Goal: Task Accomplishment & Management: Manage account settings

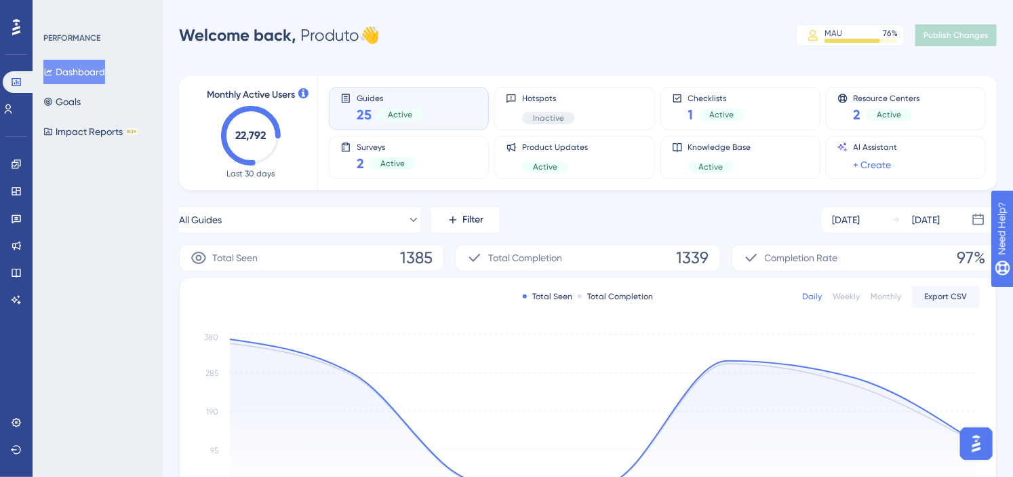
click at [466, 41] on div "Welcome back, Produto 👋 MAU 76 % Click to see add-on and upgrade options Publis…" at bounding box center [588, 35] width 818 height 27
click at [16, 166] on icon at bounding box center [16, 164] width 11 height 11
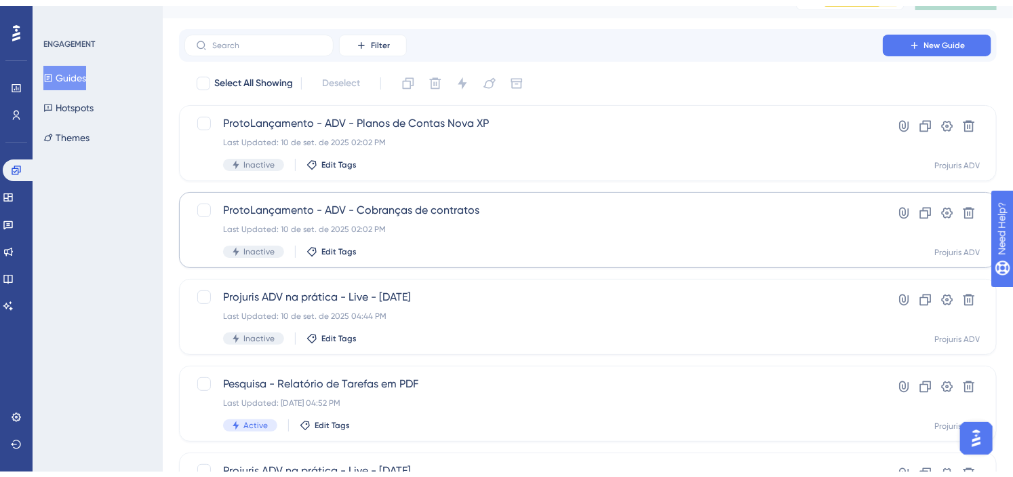
scroll to position [100, 0]
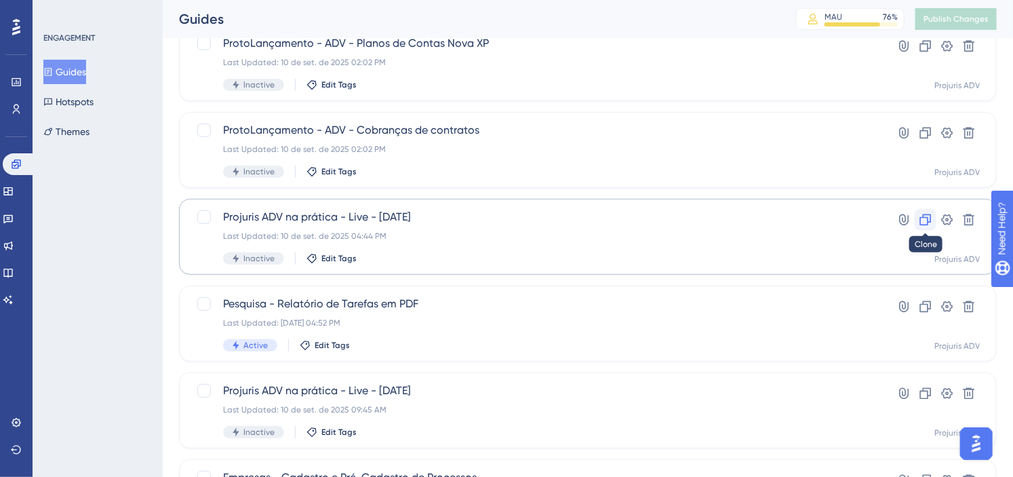
click at [920, 218] on icon at bounding box center [926, 220] width 12 height 12
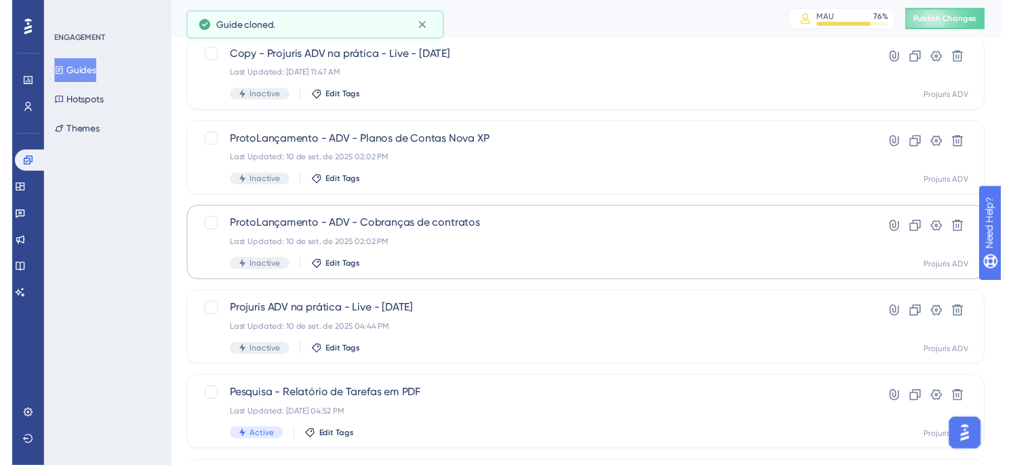
scroll to position [0, 0]
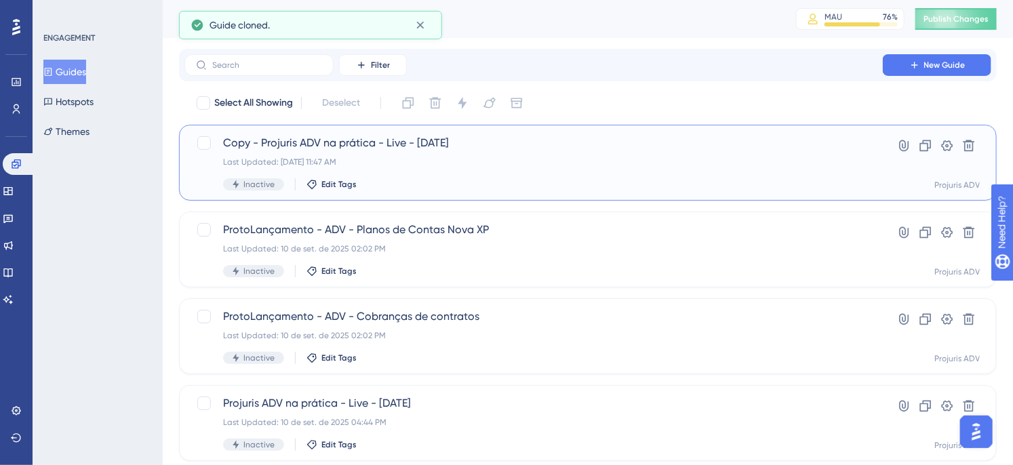
click at [703, 159] on div "Last Updated: 17 de set. de 2025 11:47 AM" at bounding box center [533, 162] width 621 height 11
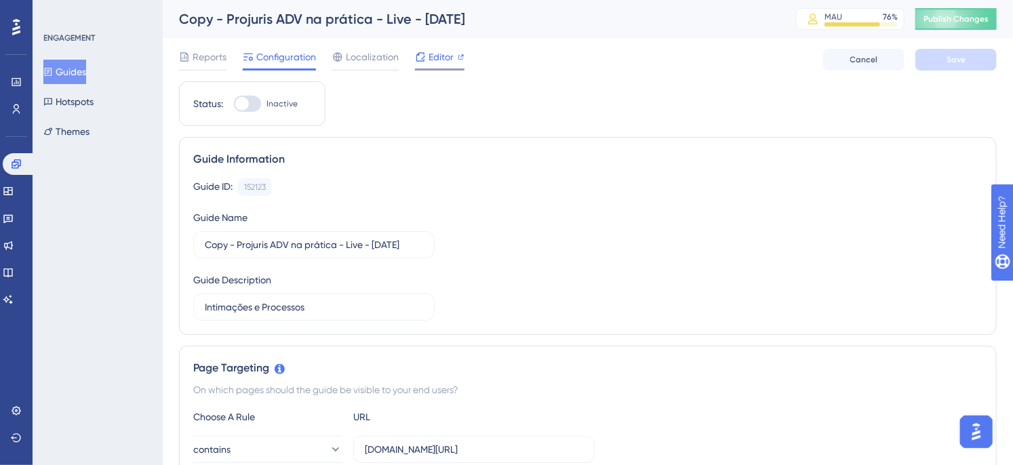
click at [437, 66] on div "Editor" at bounding box center [440, 60] width 50 height 22
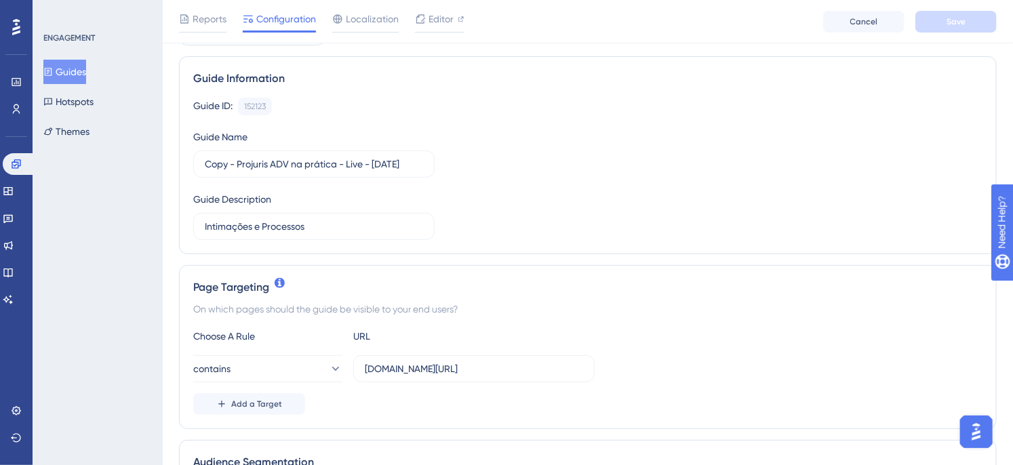
scroll to position [100, 0]
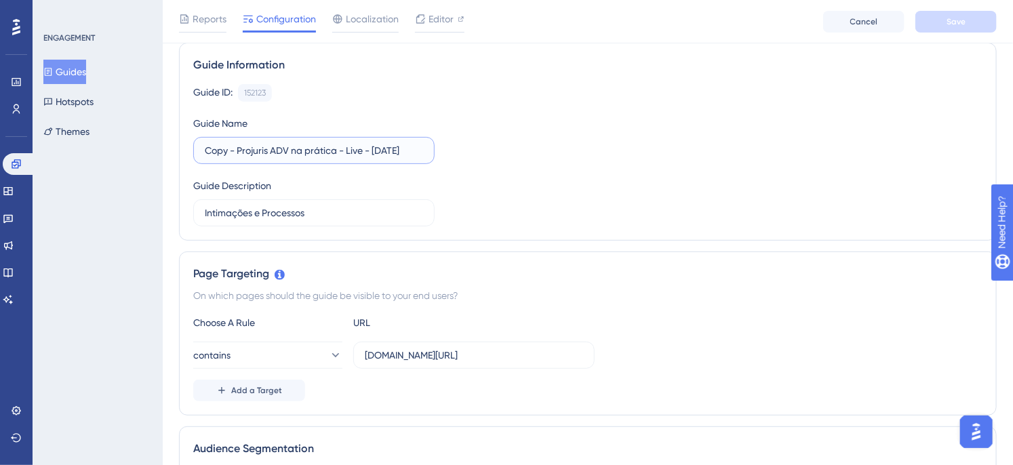
drag, startPoint x: 238, startPoint y: 151, endPoint x: 182, endPoint y: 151, distance: 56.3
click at [182, 151] on div "Guide Information Guide ID: 152123 Copy Guide Name Copy - Projuris ADV na práti…" at bounding box center [588, 142] width 818 height 198
type input "Projuris ADV na prática - Live - 17 -09-2025"
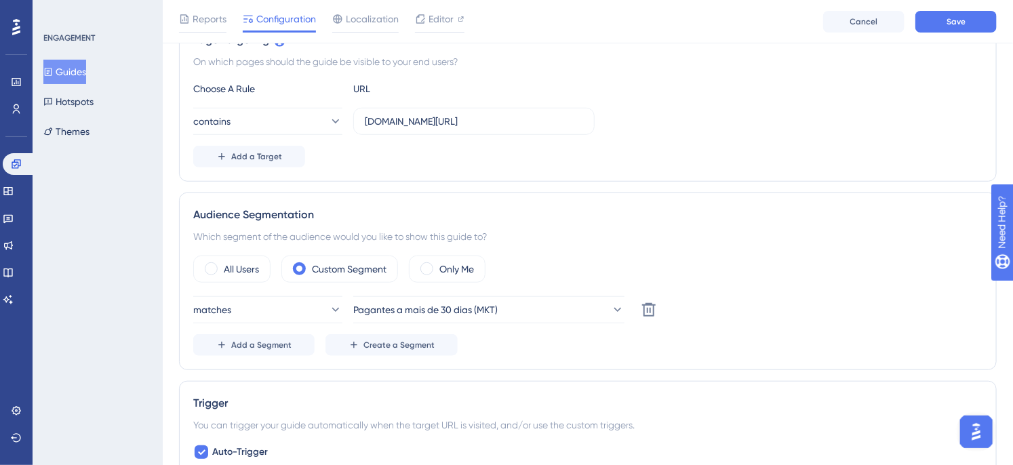
scroll to position [351, 0]
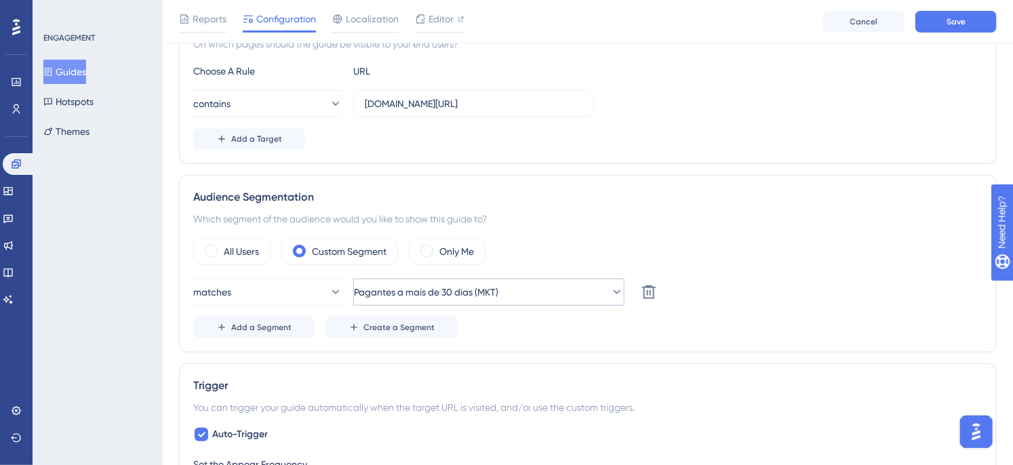
type input "Importação informações por planilha"
click at [583, 290] on button "Pagantes a mais de 30 dias (MKT)" at bounding box center [488, 292] width 271 height 27
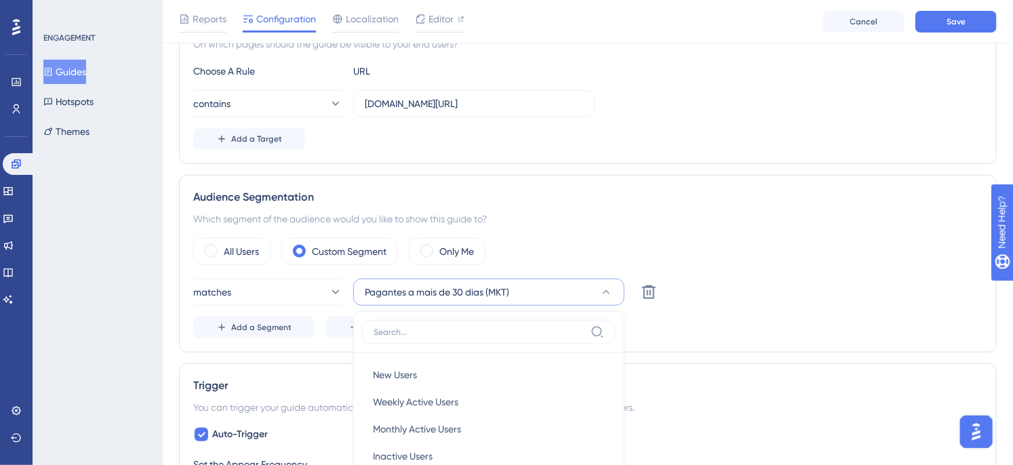
scroll to position [556, 0]
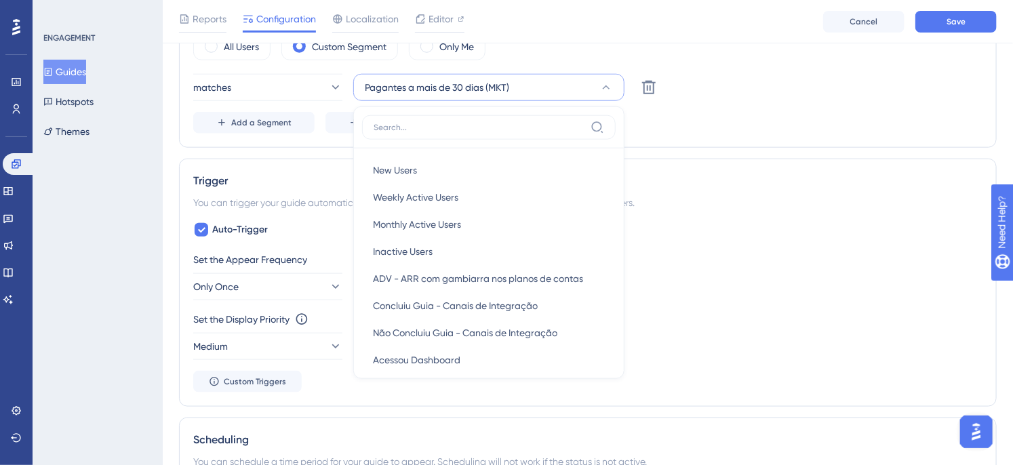
click at [731, 125] on div "Add a Segment Create a Segment" at bounding box center [587, 123] width 789 height 22
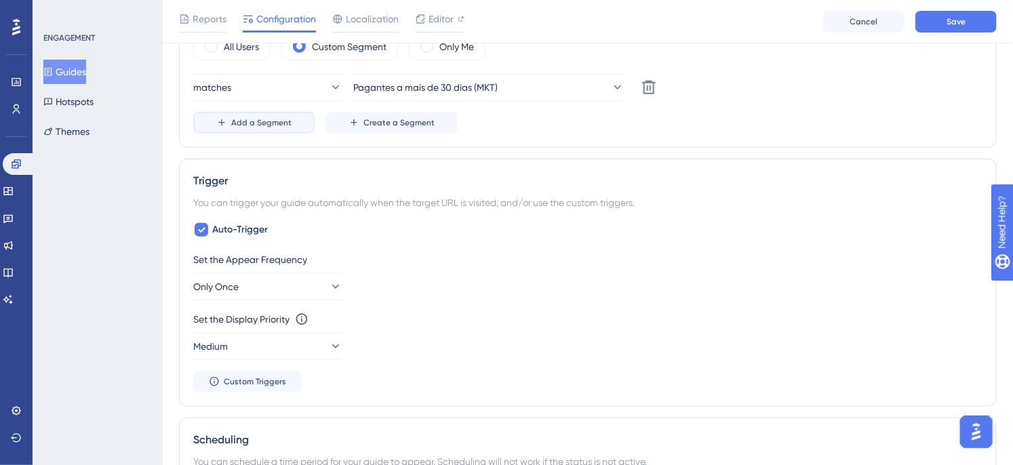
click at [202, 121] on button "Add a Segment" at bounding box center [253, 123] width 121 height 22
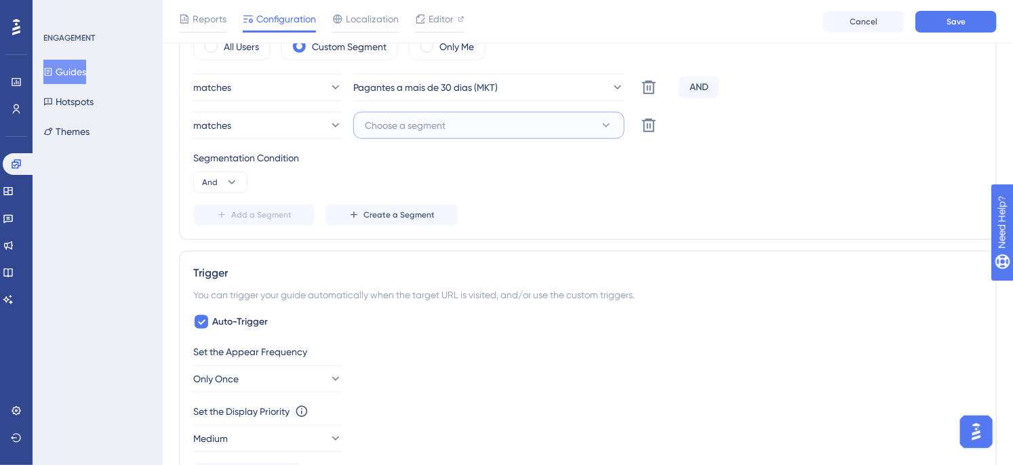
click at [421, 126] on span "Choose a segment" at bounding box center [405, 125] width 81 height 16
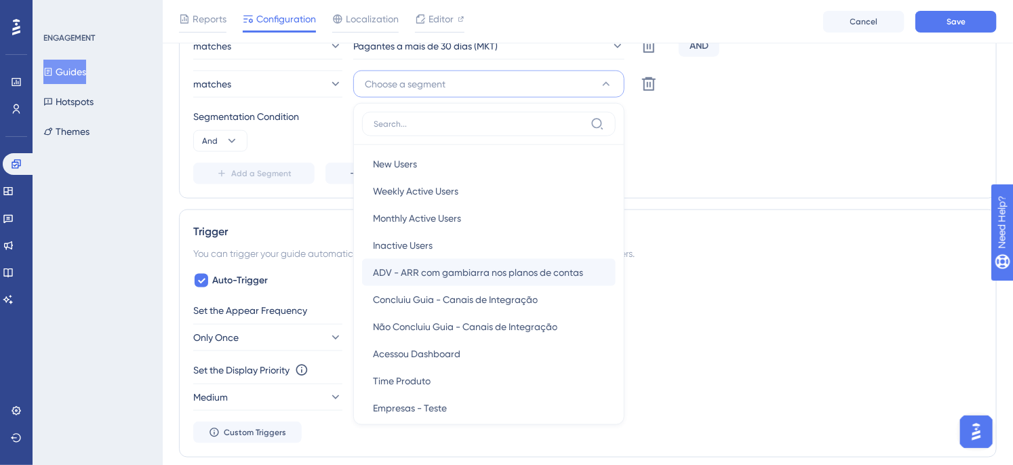
scroll to position [0, 0]
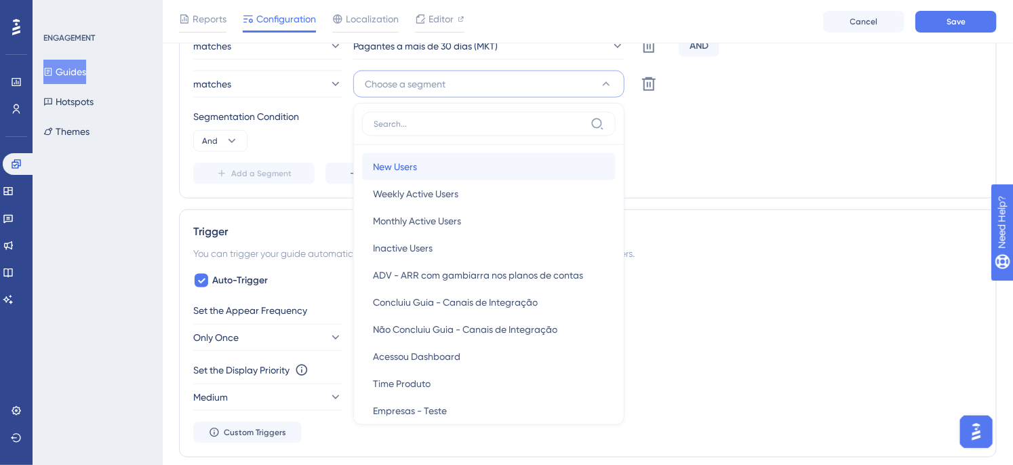
click at [427, 166] on div "New Users New Users" at bounding box center [489, 166] width 232 height 27
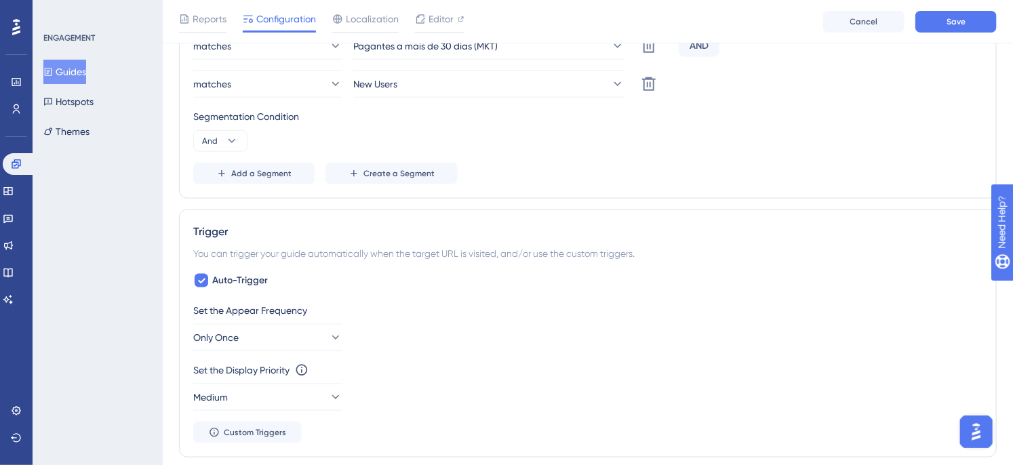
click at [635, 163] on div "Add a Segment Create a Segment" at bounding box center [587, 174] width 789 height 22
click at [945, 25] on button "Save" at bounding box center [956, 22] width 81 height 22
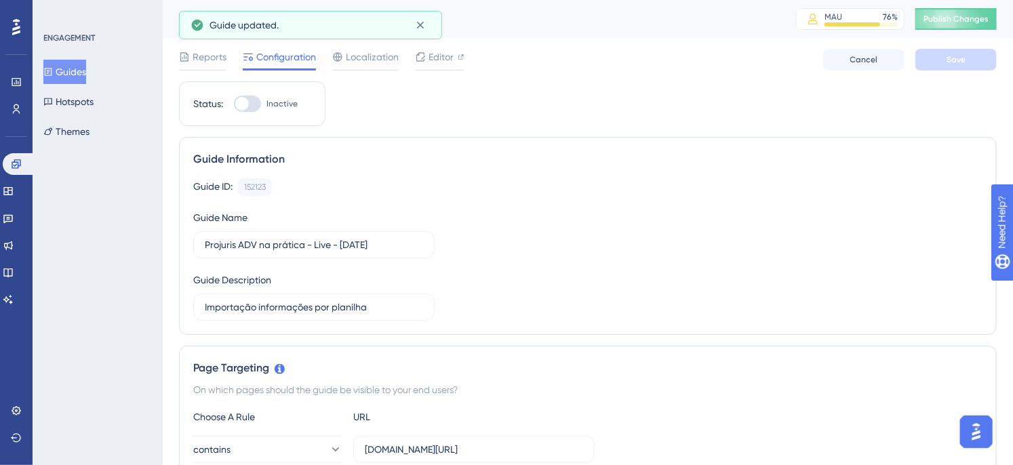
click at [251, 105] on div at bounding box center [247, 104] width 27 height 16
click at [234, 104] on input "Inactive" at bounding box center [233, 104] width 1 height 1
checkbox input "true"
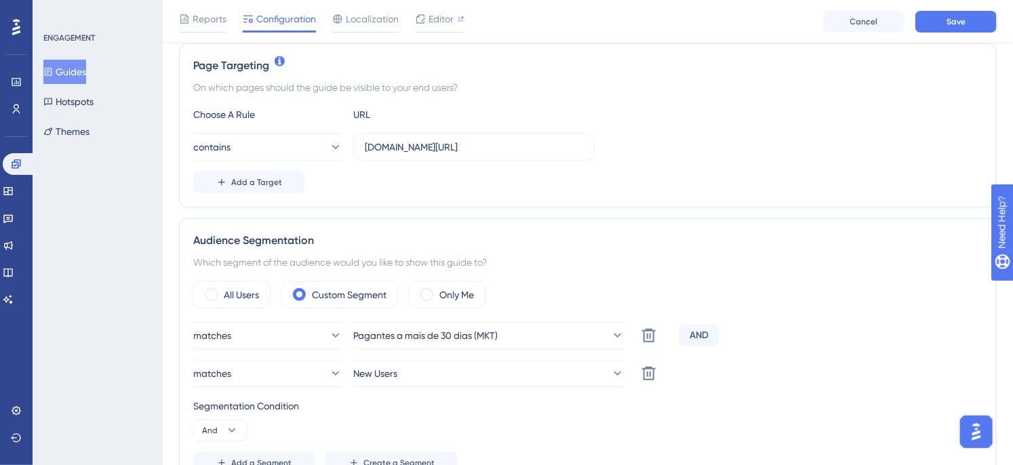
scroll to position [351, 0]
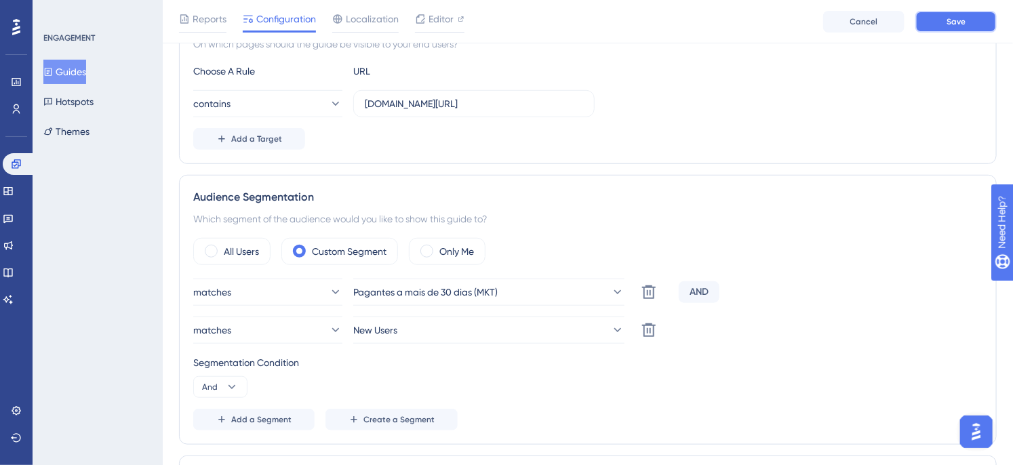
click at [938, 18] on button "Save" at bounding box center [956, 22] width 81 height 22
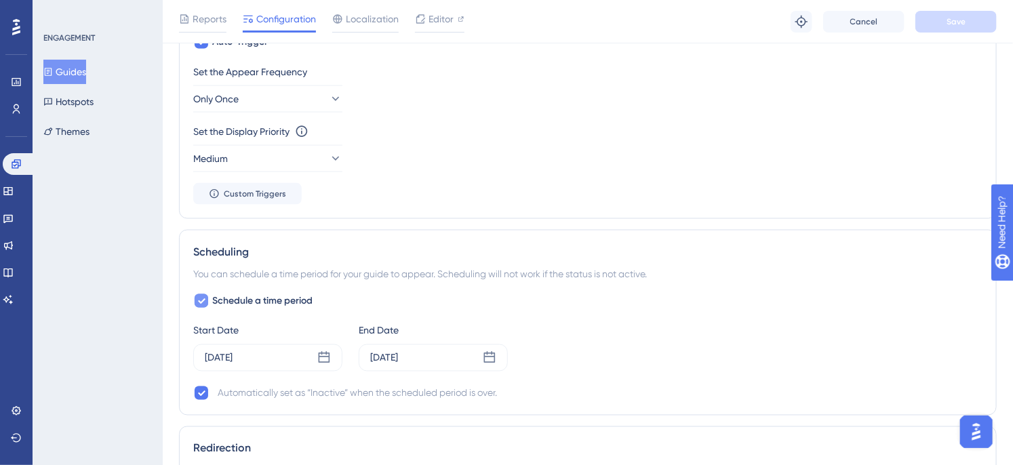
scroll to position [853, 0]
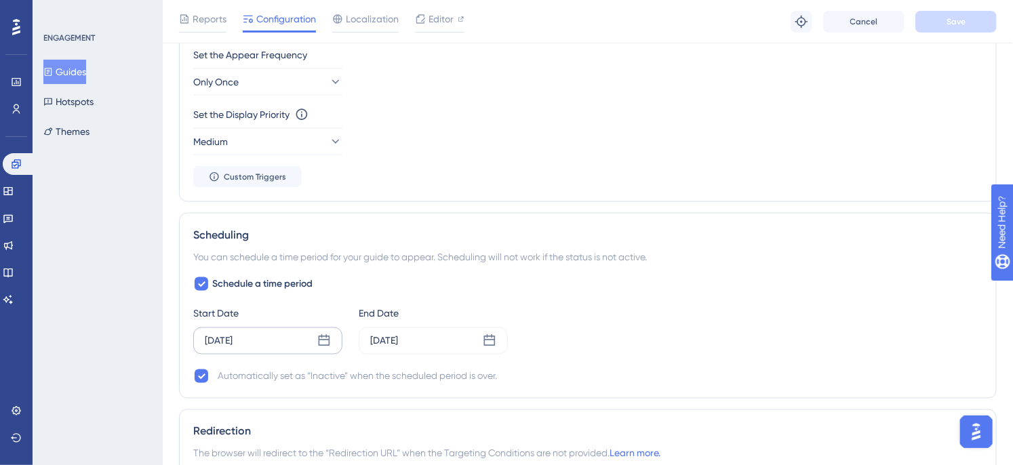
click at [290, 342] on div "Sep 10 2025" at bounding box center [267, 341] width 149 height 27
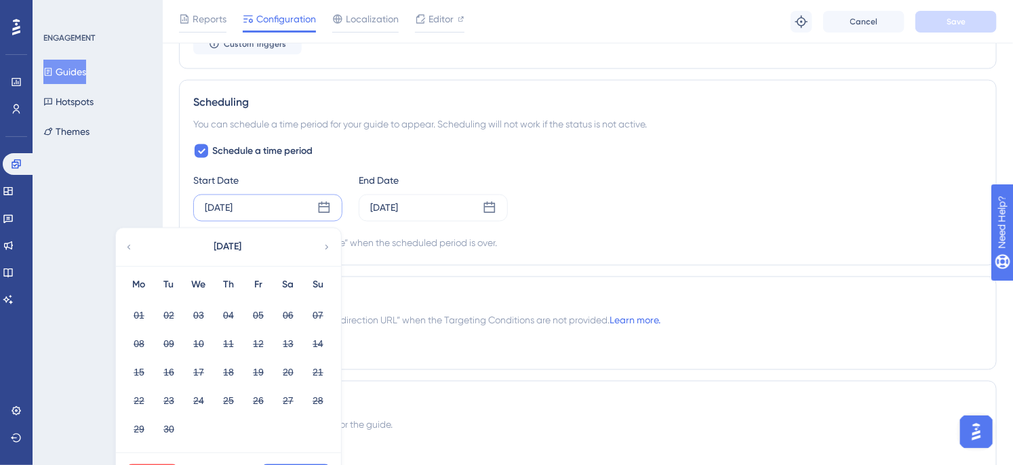
scroll to position [1004, 0]
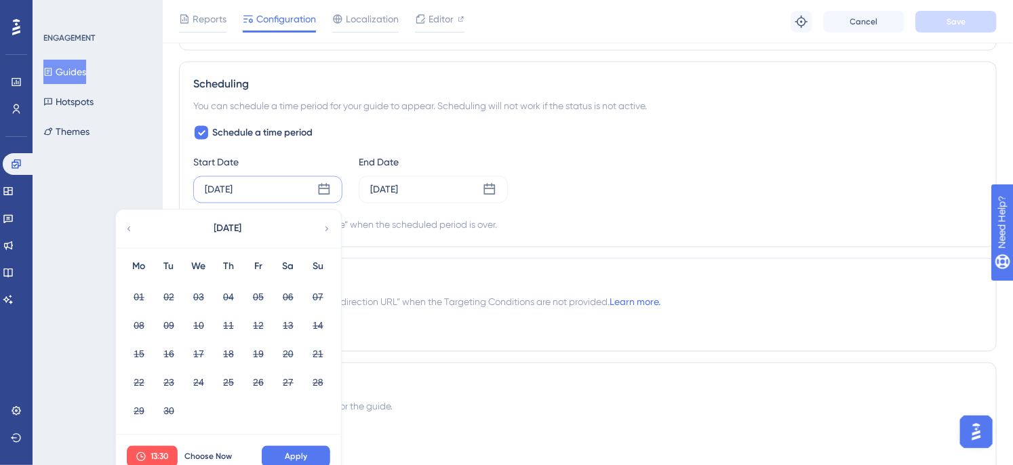
click at [321, 234] on div "September 2025" at bounding box center [228, 229] width 224 height 38
click at [322, 228] on icon at bounding box center [326, 229] width 9 height 12
click at [429, 195] on div "Sep 10 2025" at bounding box center [433, 189] width 149 height 27
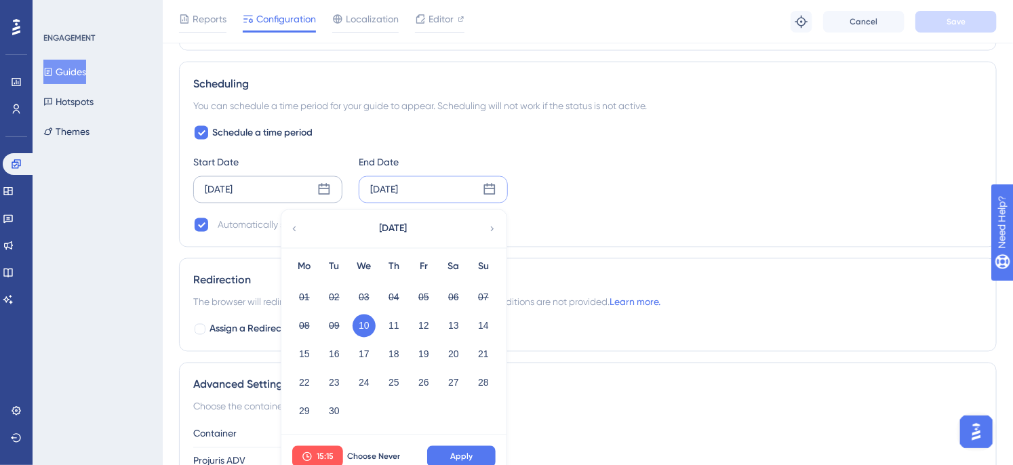
click at [376, 453] on span "Choose Never" at bounding box center [373, 457] width 53 height 11
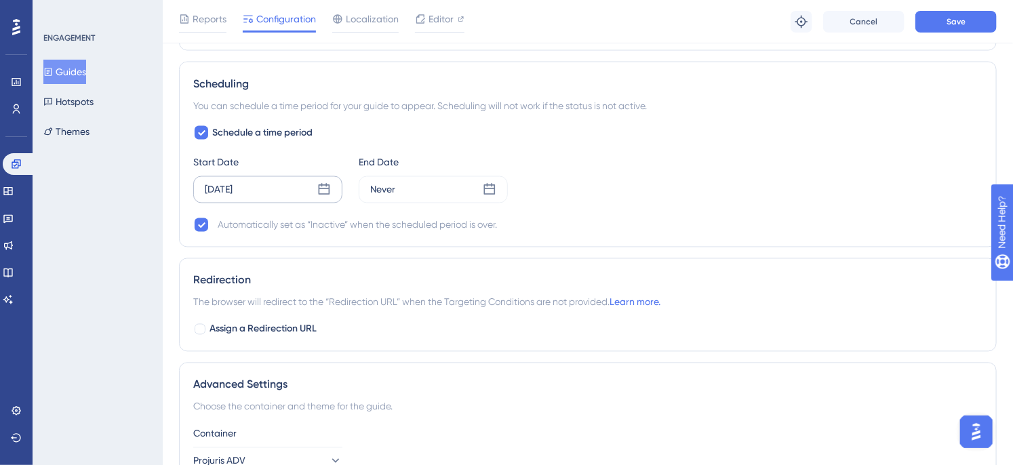
click at [302, 177] on div "Sep 10 2025" at bounding box center [267, 189] width 149 height 27
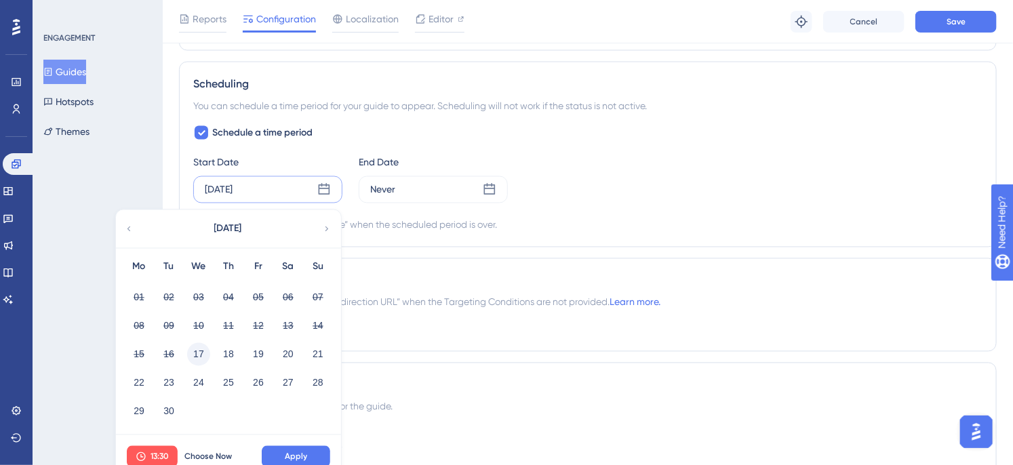
click at [197, 355] on button "17" at bounding box center [198, 354] width 23 height 23
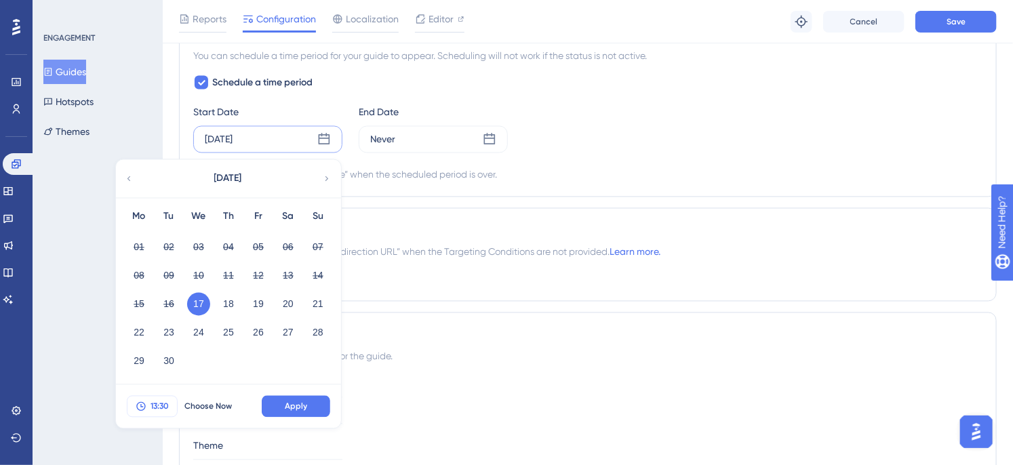
click at [156, 408] on span "13:30" at bounding box center [160, 406] width 18 height 11
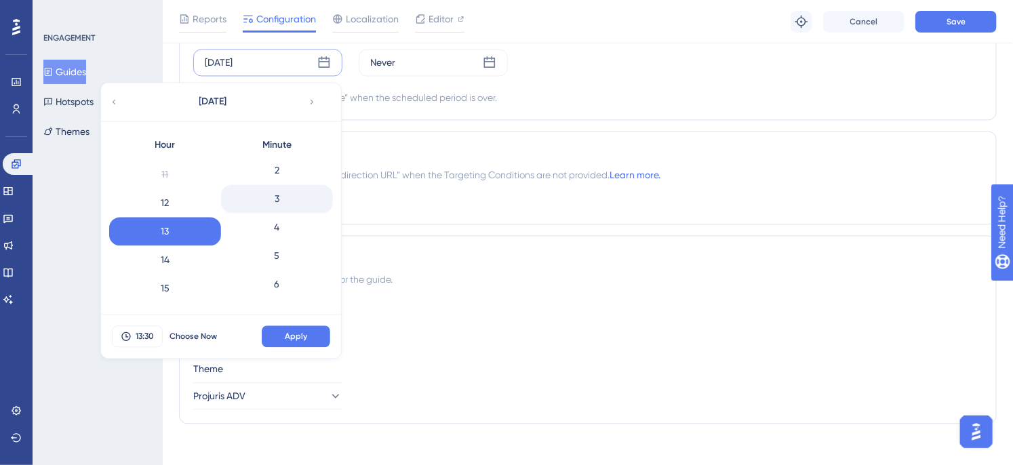
scroll to position [42, 0]
click at [278, 275] on div "5" at bounding box center [277, 274] width 112 height 28
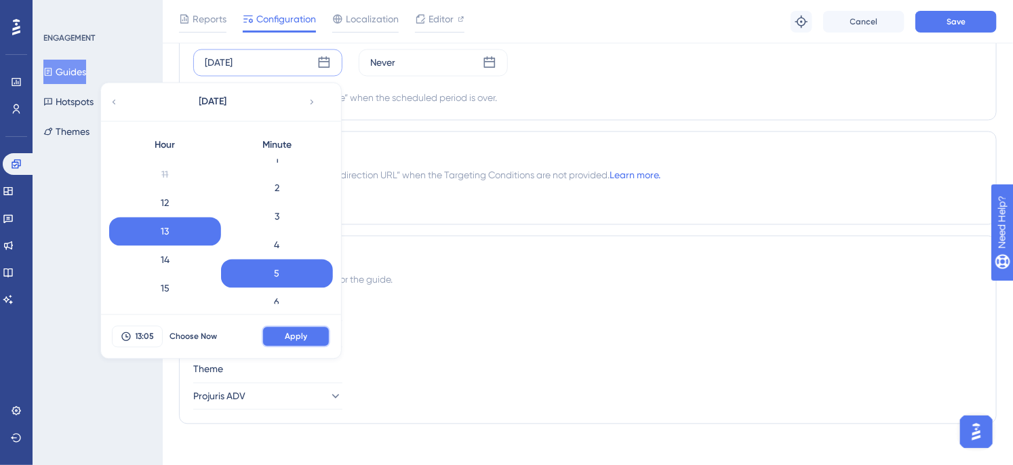
click at [293, 337] on span "Apply" at bounding box center [296, 337] width 22 height 11
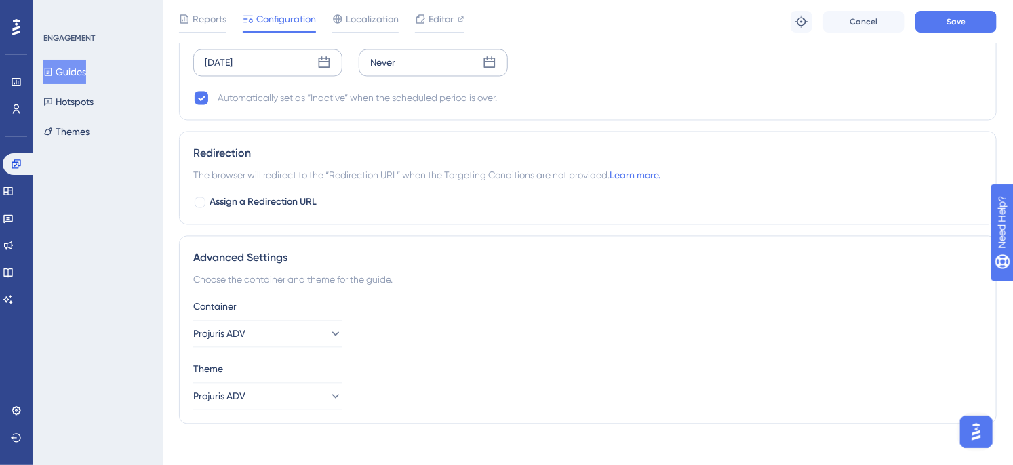
click at [429, 71] on div "Never" at bounding box center [433, 63] width 149 height 27
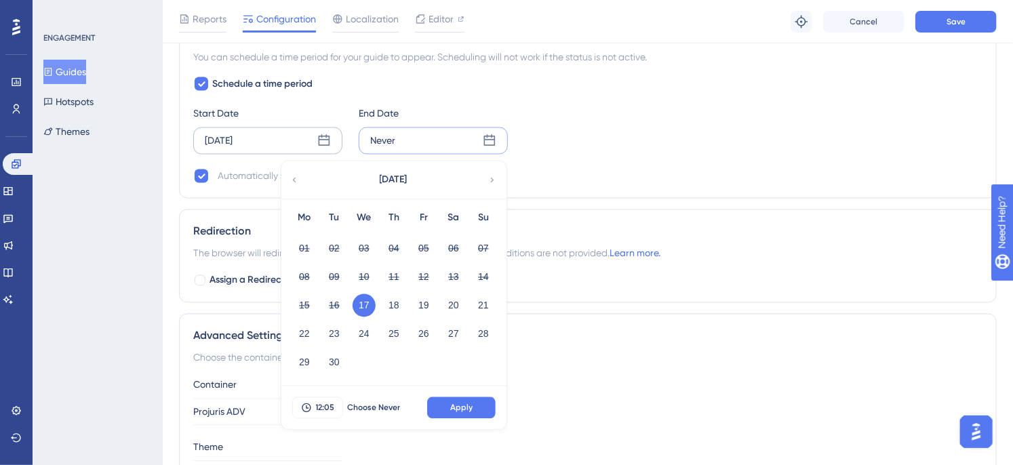
scroll to position [1031, 0]
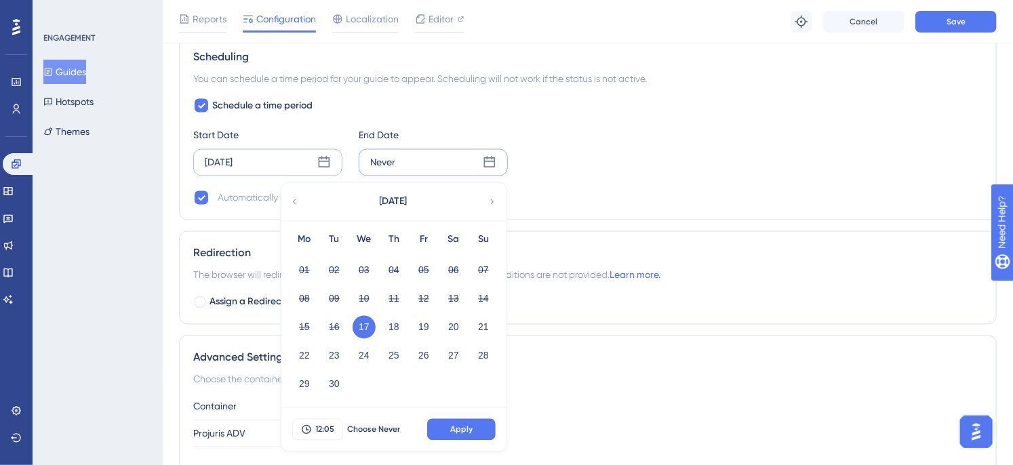
click at [264, 157] on div "Sep 17 2025" at bounding box center [267, 162] width 149 height 27
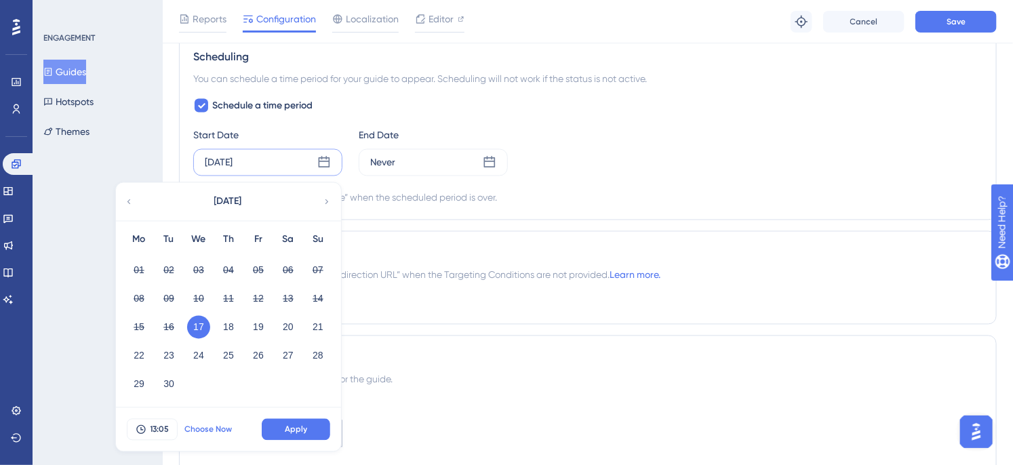
drag, startPoint x: 209, startPoint y: 422, endPoint x: 220, endPoint y: 422, distance: 10.9
click at [210, 422] on button "Choose Now" at bounding box center [208, 430] width 61 height 22
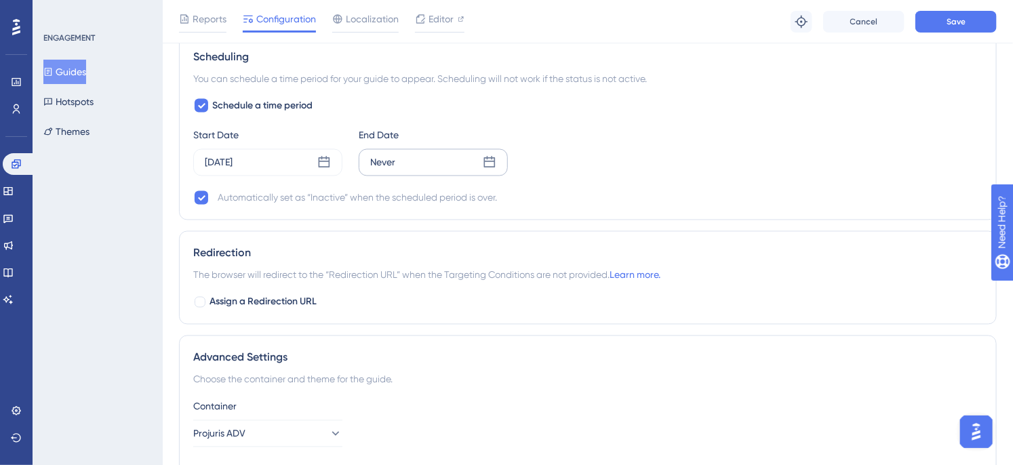
click at [410, 165] on div "Never" at bounding box center [433, 162] width 149 height 27
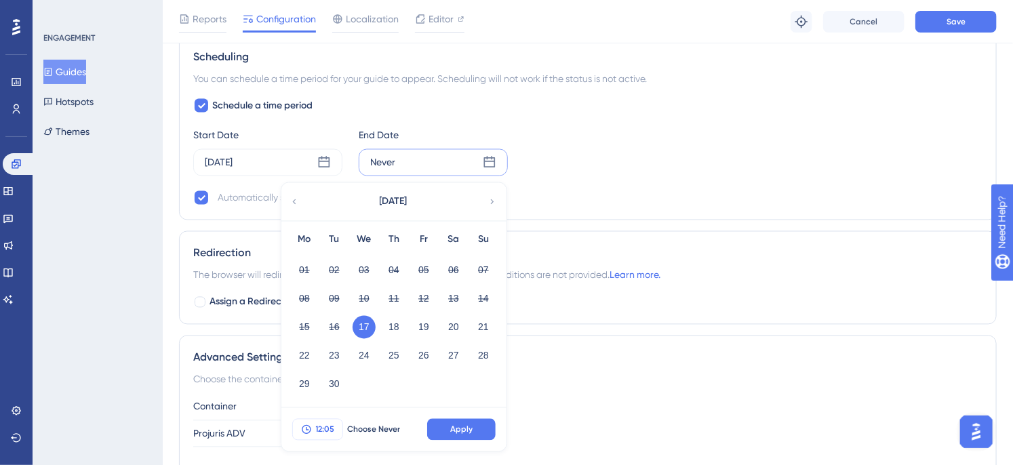
click at [329, 422] on button "12:05" at bounding box center [317, 430] width 51 height 22
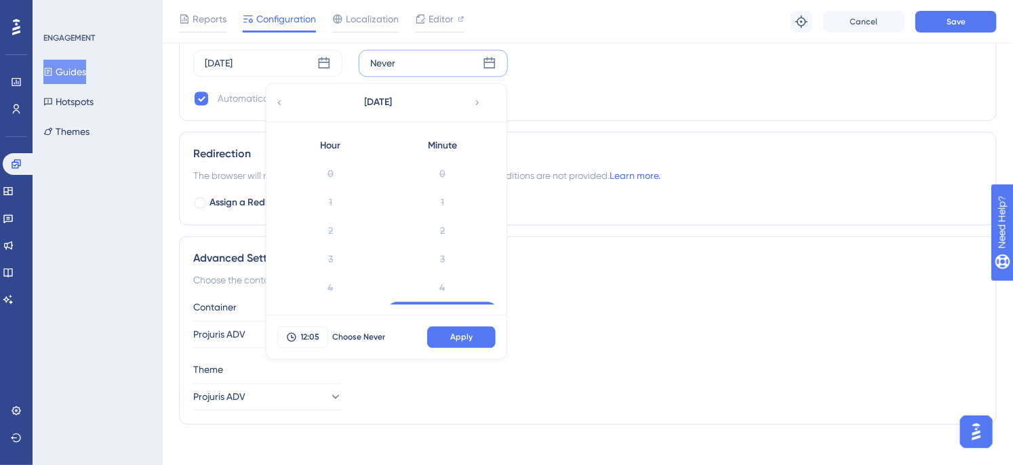
scroll to position [84, 0]
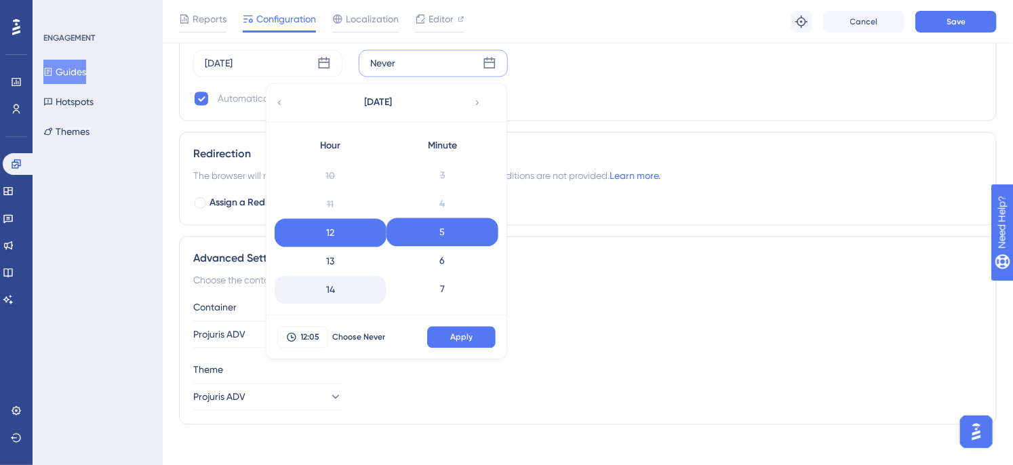
click at [340, 286] on div "14" at bounding box center [331, 290] width 112 height 28
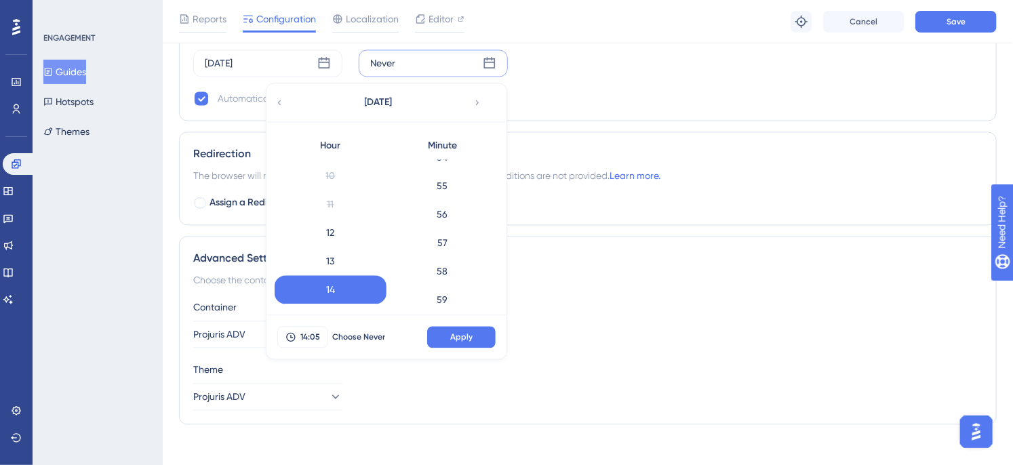
scroll to position [1563, 0]
click at [441, 288] on div "59" at bounding box center [443, 291] width 112 height 28
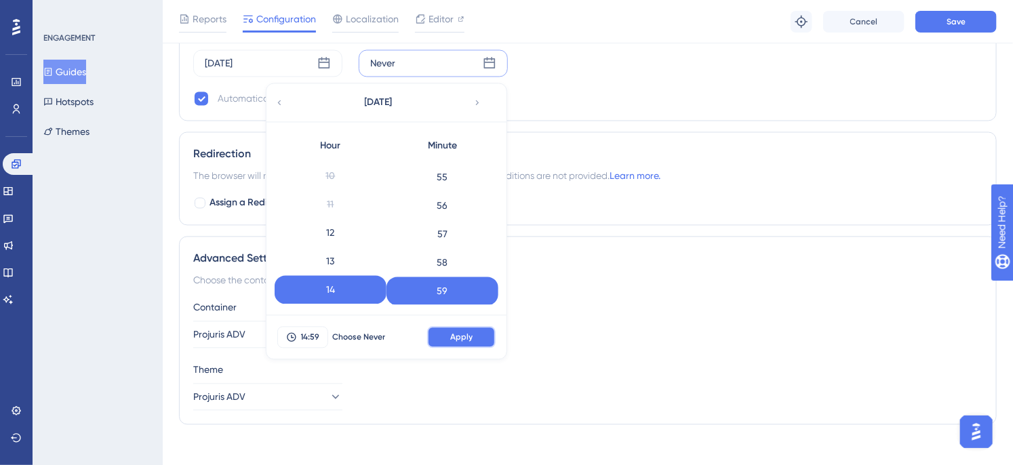
click at [454, 330] on button "Apply" at bounding box center [461, 338] width 68 height 22
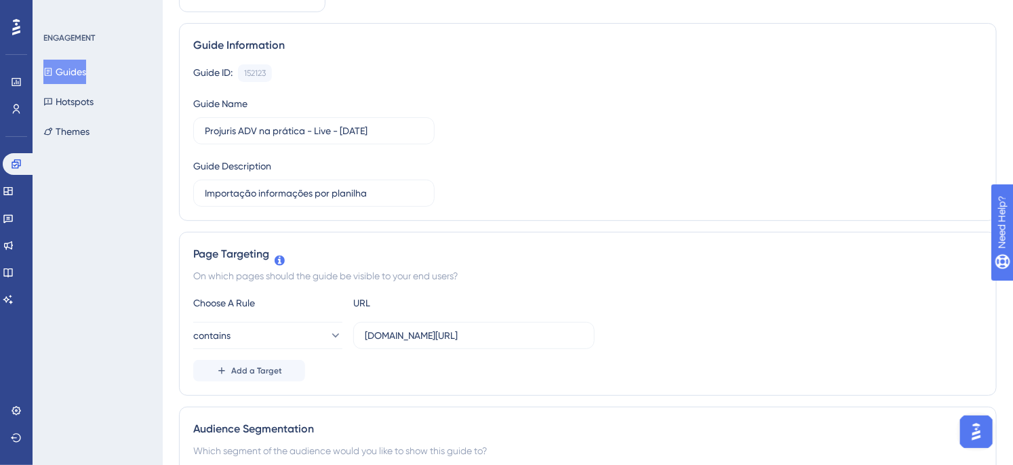
scroll to position [0, 0]
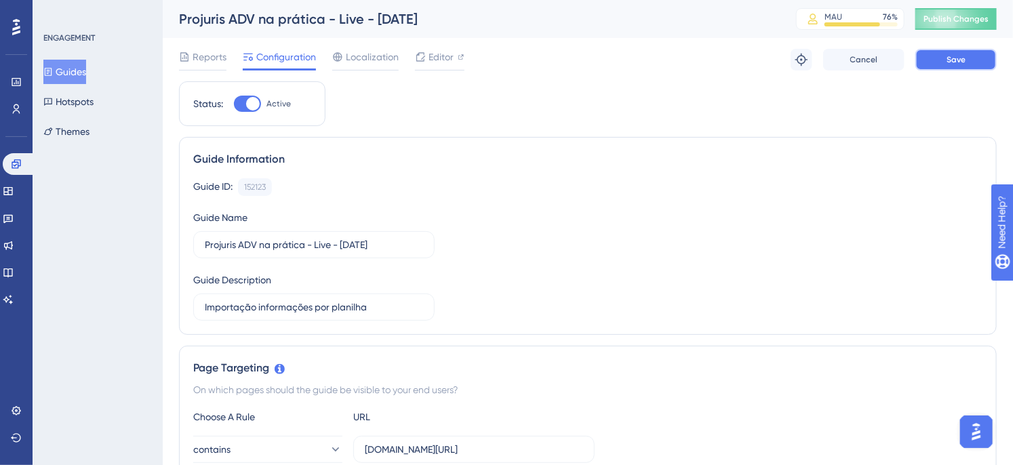
click at [957, 65] on button "Save" at bounding box center [956, 60] width 81 height 22
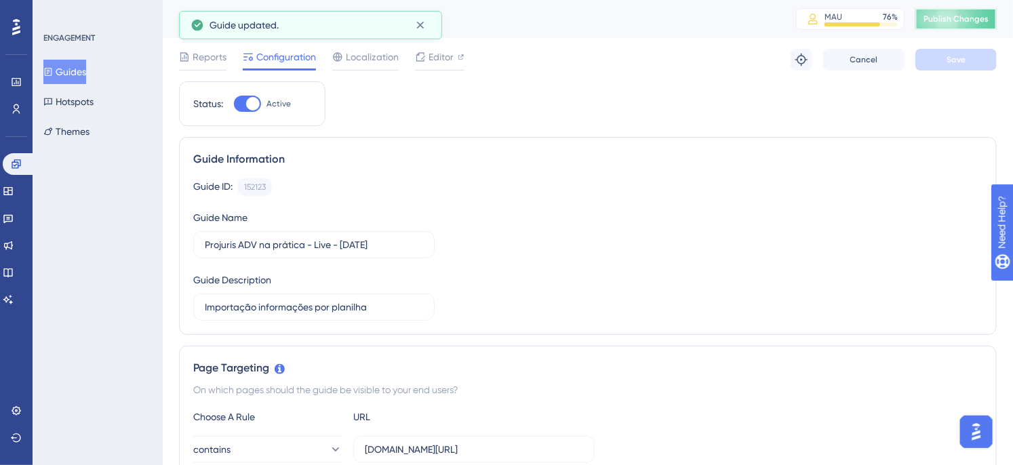
click at [972, 12] on button "Publish Changes" at bounding box center [956, 19] width 81 height 22
click at [803, 56] on icon at bounding box center [801, 60] width 12 height 12
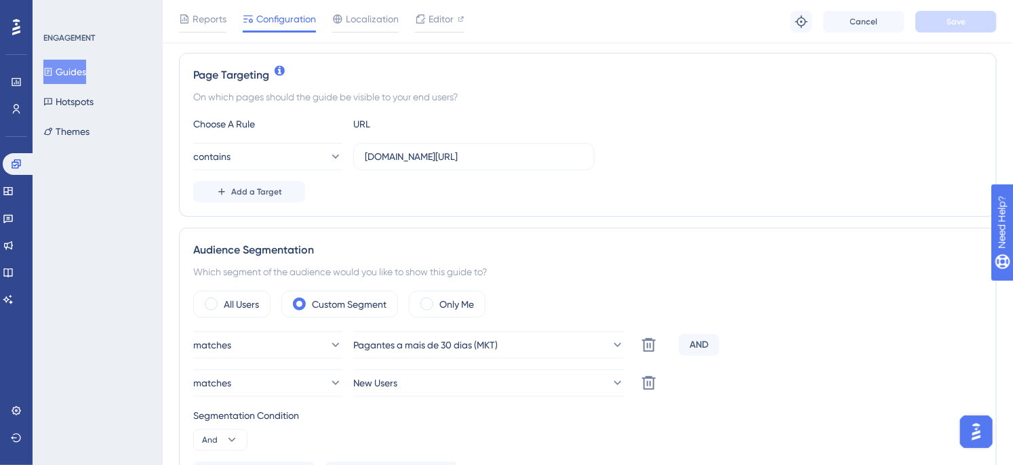
scroll to position [301, 0]
click at [237, 433] on icon at bounding box center [232, 438] width 14 height 14
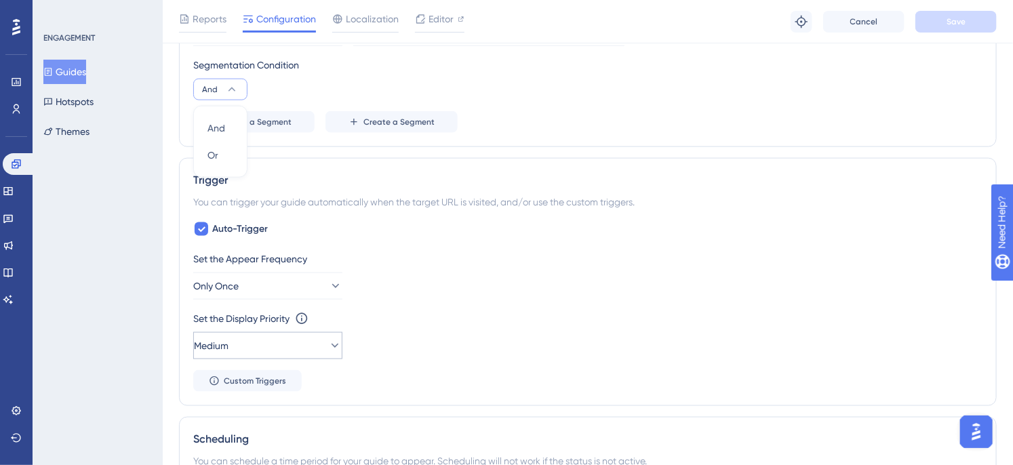
scroll to position [658, 0]
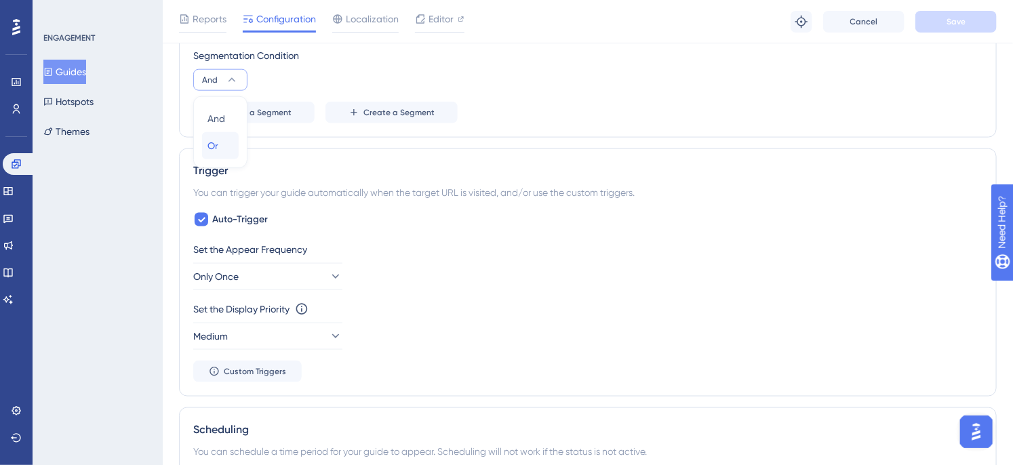
click at [218, 140] on span "Or" at bounding box center [213, 146] width 11 height 16
click at [931, 28] on button "Save" at bounding box center [956, 22] width 81 height 22
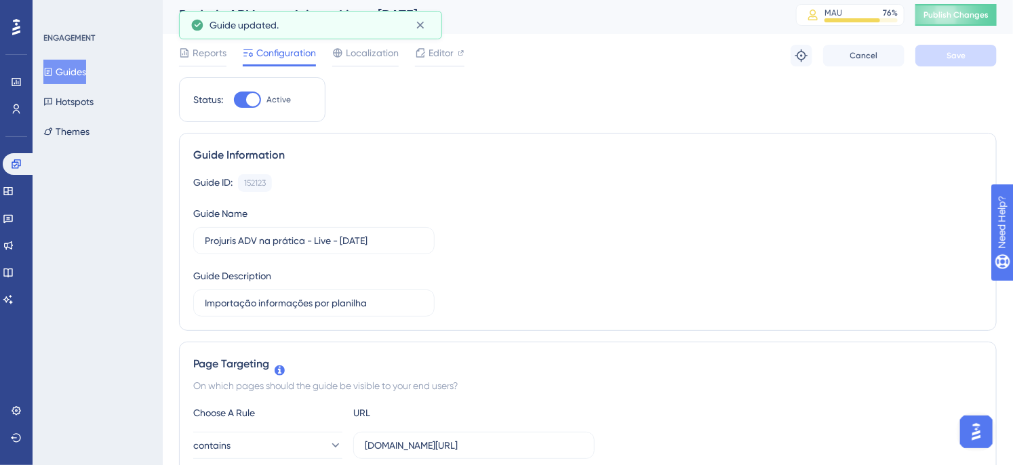
scroll to position [0, 0]
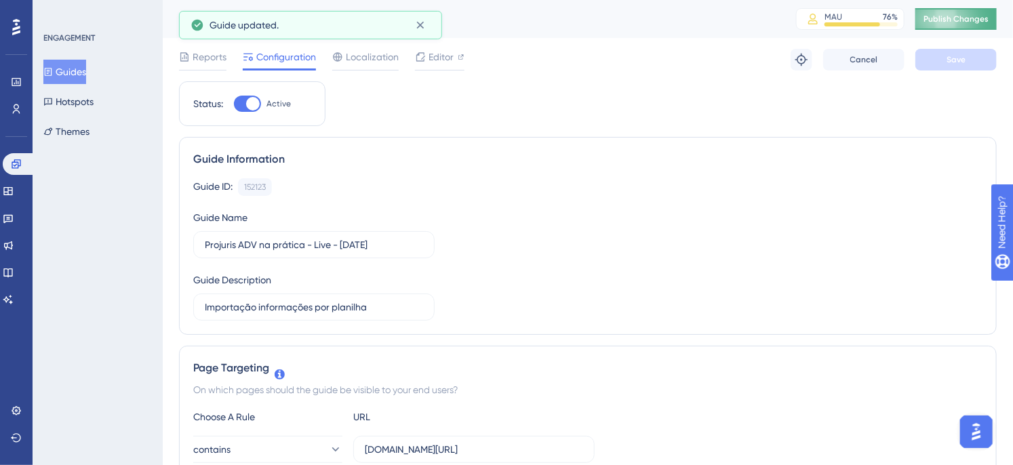
click at [964, 26] on button "Publish Changes" at bounding box center [956, 19] width 81 height 22
click at [802, 62] on icon at bounding box center [802, 60] width 14 height 14
